Goal: Check status: Check status

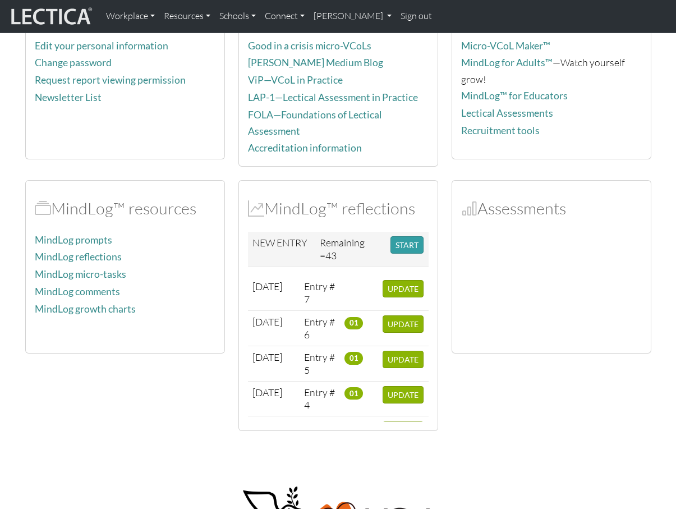
scroll to position [177, 0]
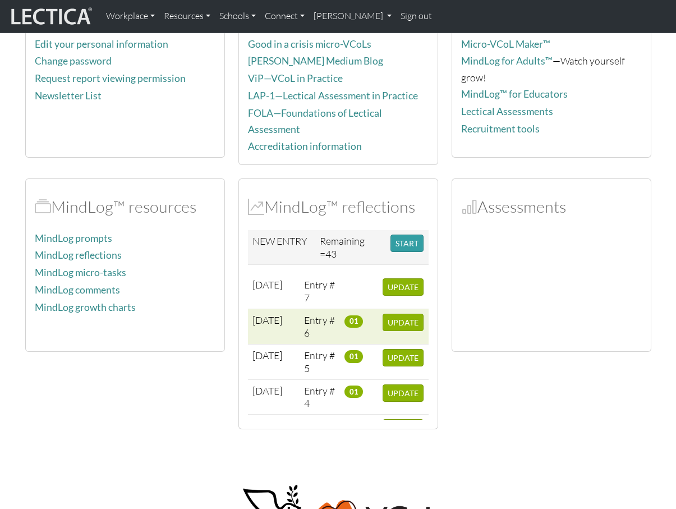
click at [352, 318] on span "01" at bounding box center [353, 321] width 19 height 12
click at [294, 313] on td "2025-09-26" at bounding box center [274, 326] width 52 height 35
click at [279, 314] on span "2025-09-26" at bounding box center [267, 320] width 30 height 12
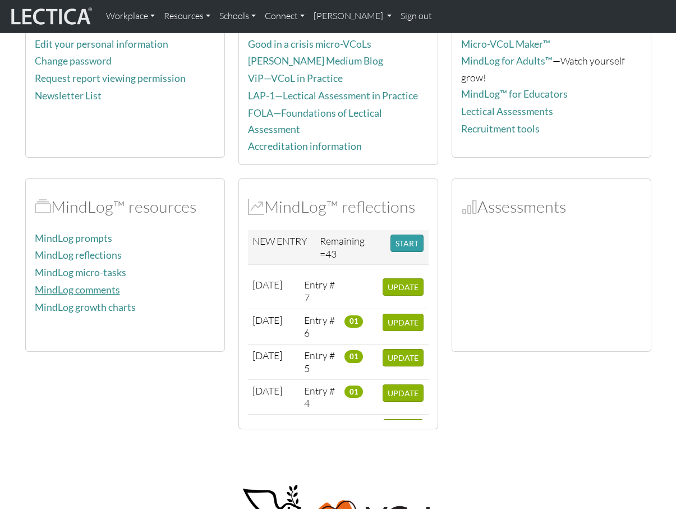
click at [100, 284] on link "MindLog comments" at bounding box center [77, 290] width 85 height 12
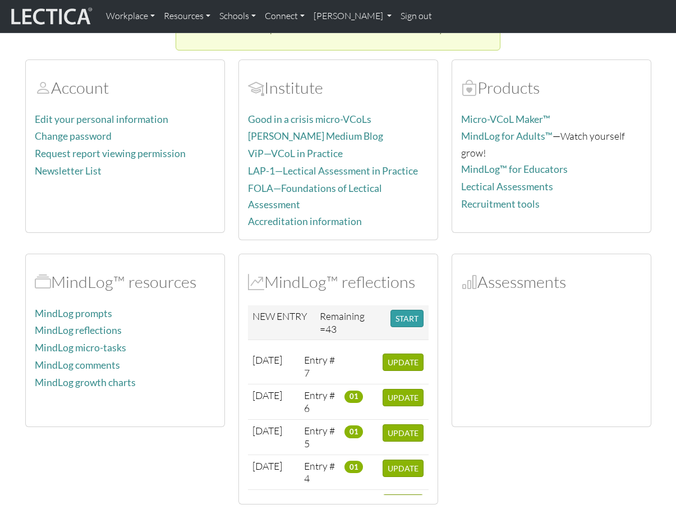
scroll to position [102, 0]
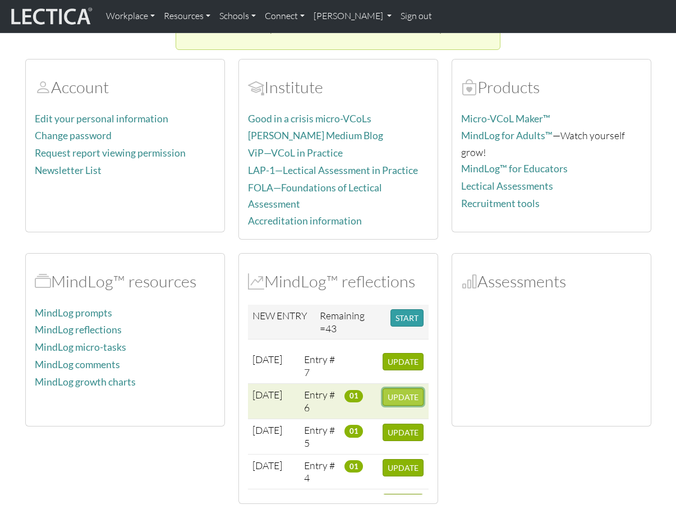
click at [400, 394] on span "UPDATE" at bounding box center [403, 397] width 31 height 10
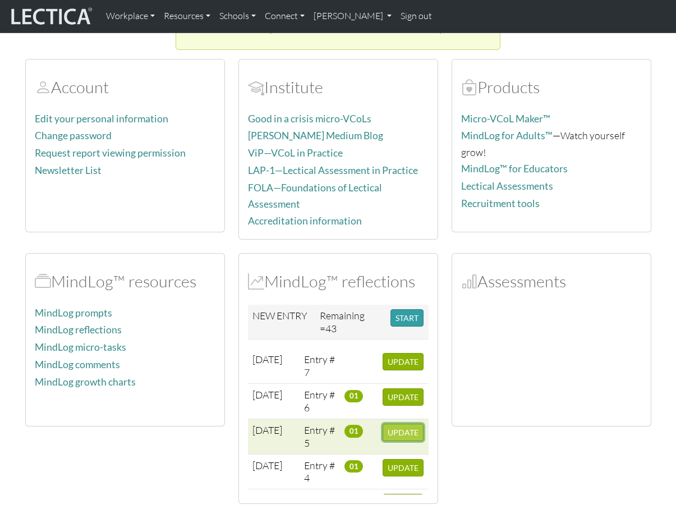
click at [405, 429] on span "UPDATE" at bounding box center [403, 432] width 31 height 10
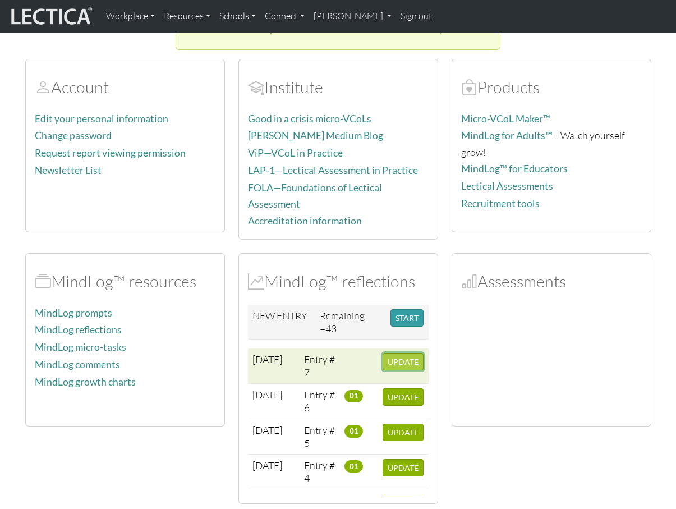
click at [412, 358] on span "UPDATE" at bounding box center [403, 362] width 31 height 10
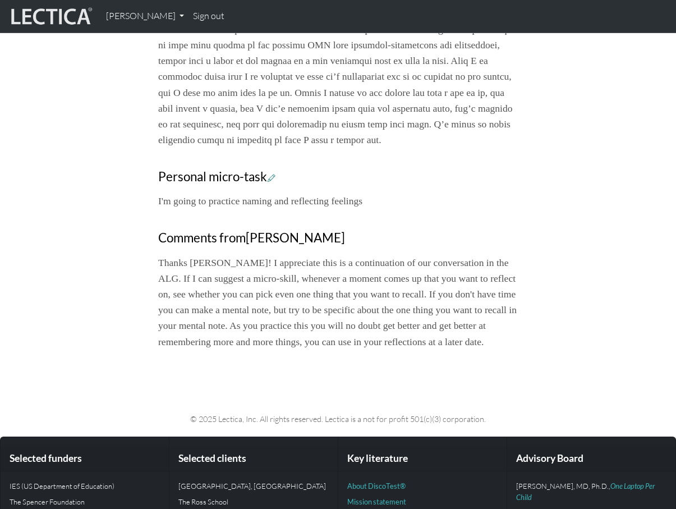
scroll to position [757, 0]
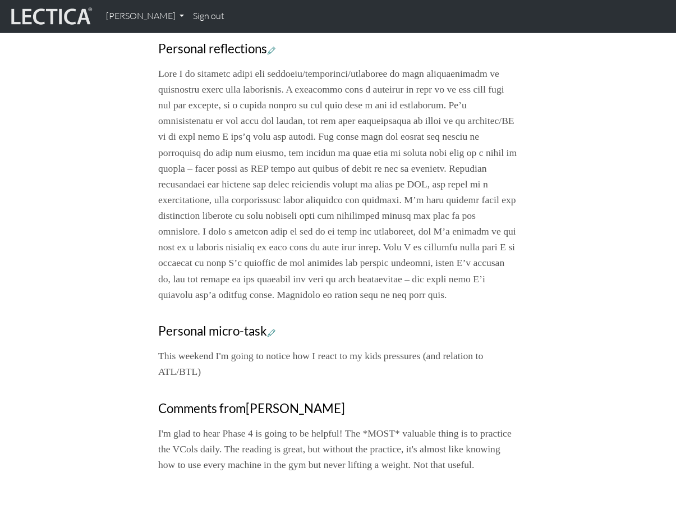
scroll to position [565, 0]
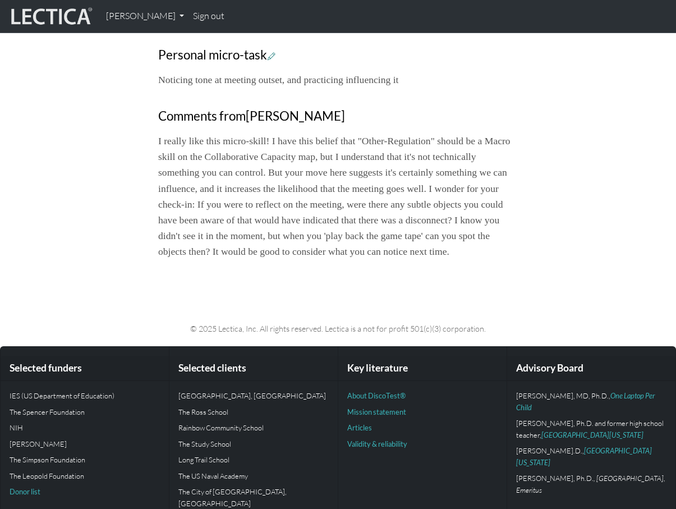
scroll to position [804, 0]
